Goal: Information Seeking & Learning: Learn about a topic

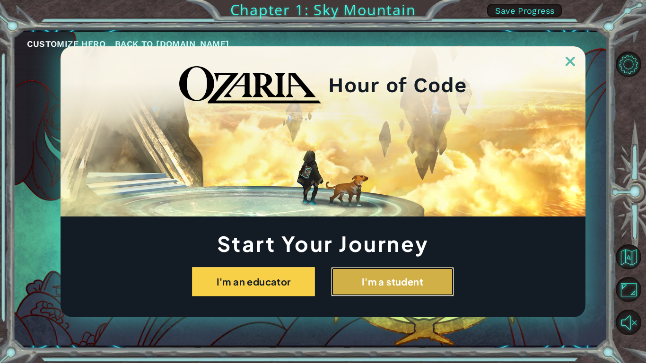
click at [393, 277] on button "I'm a student" at bounding box center [392, 281] width 123 height 29
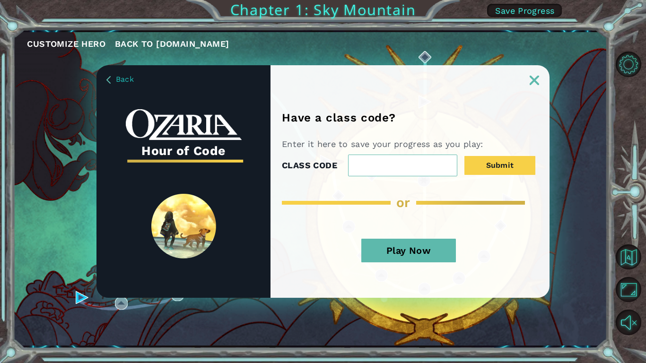
click at [536, 81] on img at bounding box center [533, 80] width 9 height 9
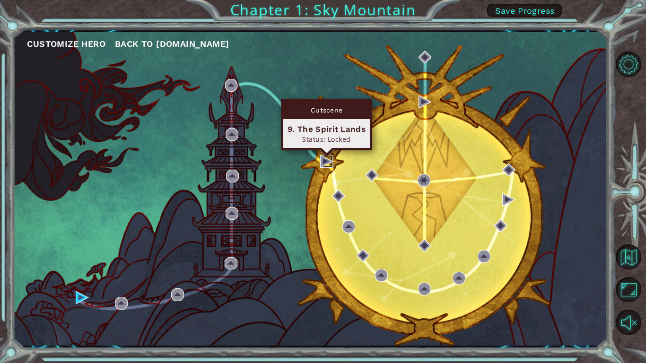
click at [324, 160] on img at bounding box center [326, 161] width 13 height 13
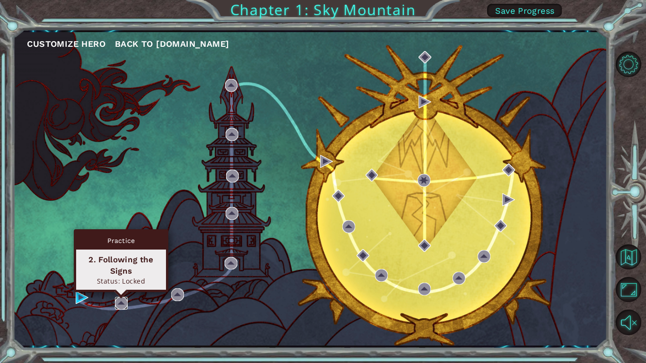
click at [121, 302] on img at bounding box center [121, 303] width 13 height 13
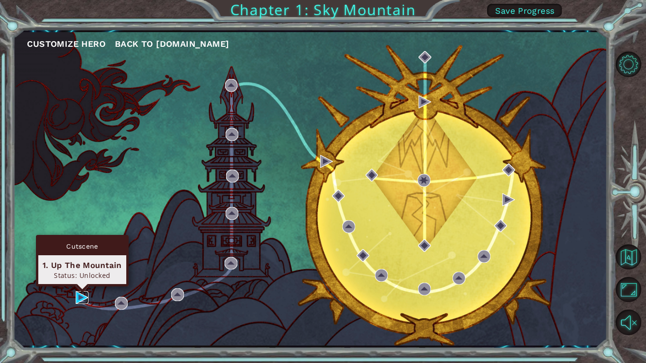
click at [78, 297] on img at bounding box center [82, 297] width 13 height 13
